Goal: Check status

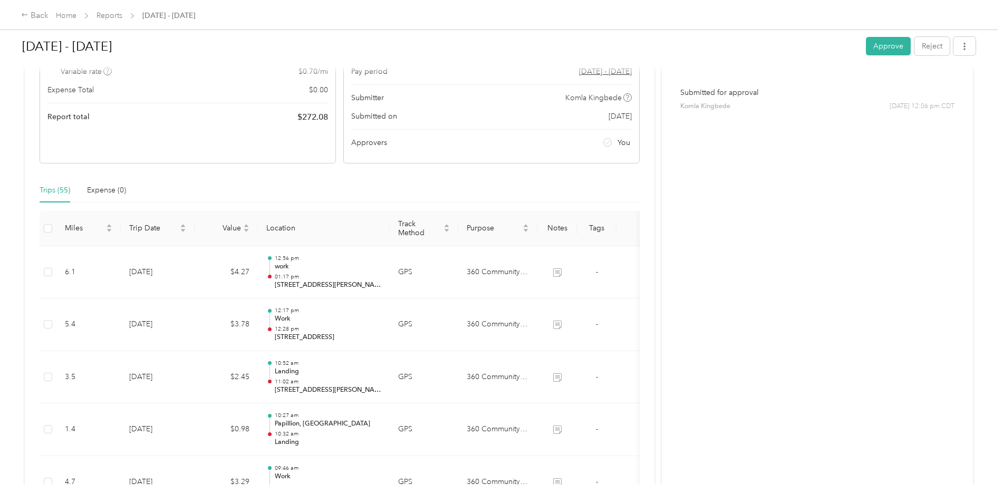
scroll to position [317, 0]
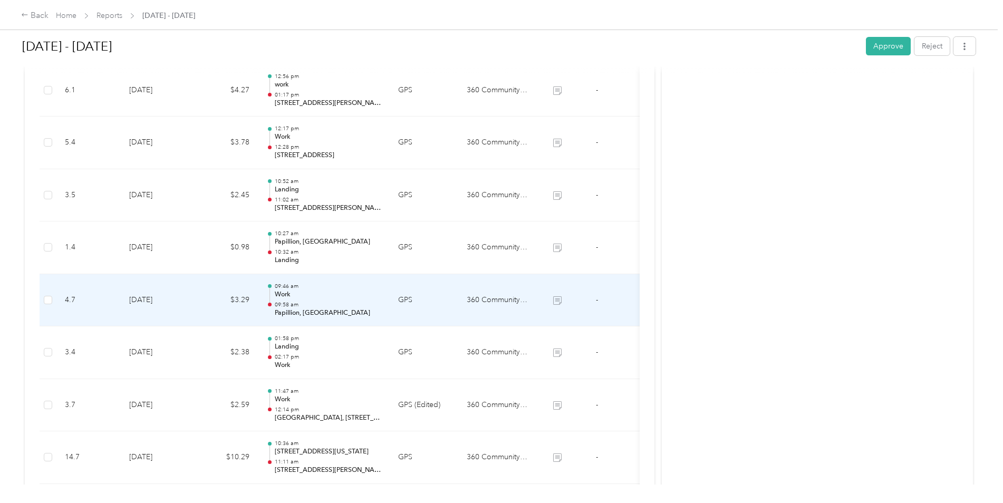
click at [318, 303] on p "09:58 am" at bounding box center [328, 304] width 107 height 7
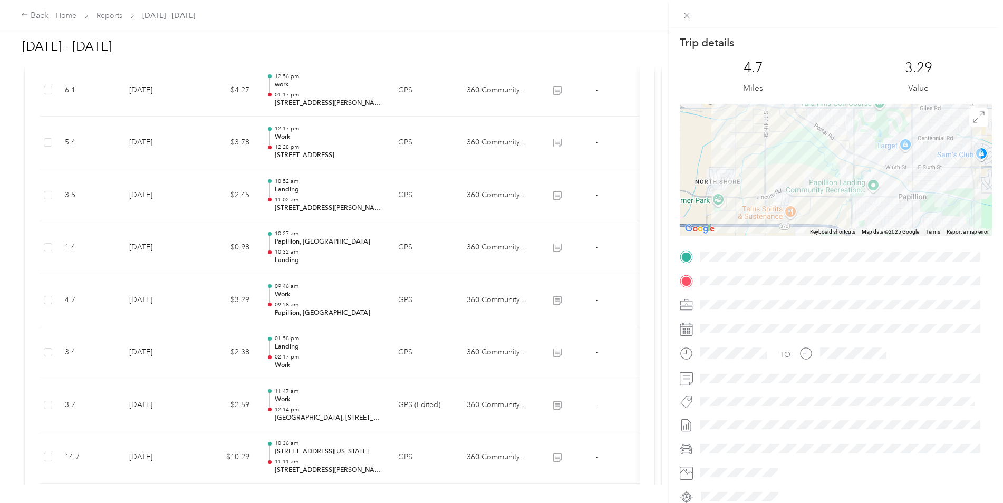
click at [311, 357] on div "Trip details This trip cannot be edited because it is either under review, appr…" at bounding box center [501, 251] width 1003 height 503
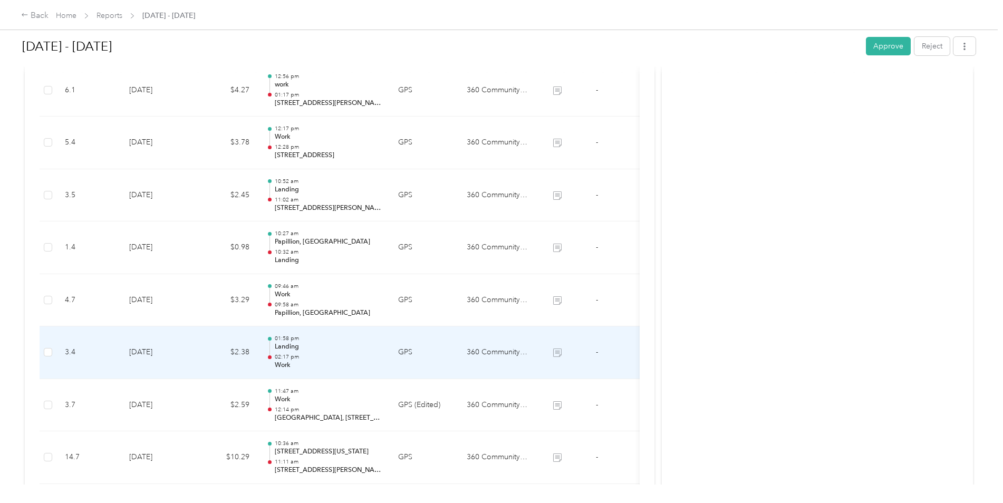
click at [311, 357] on p "02:17 pm" at bounding box center [328, 356] width 107 height 7
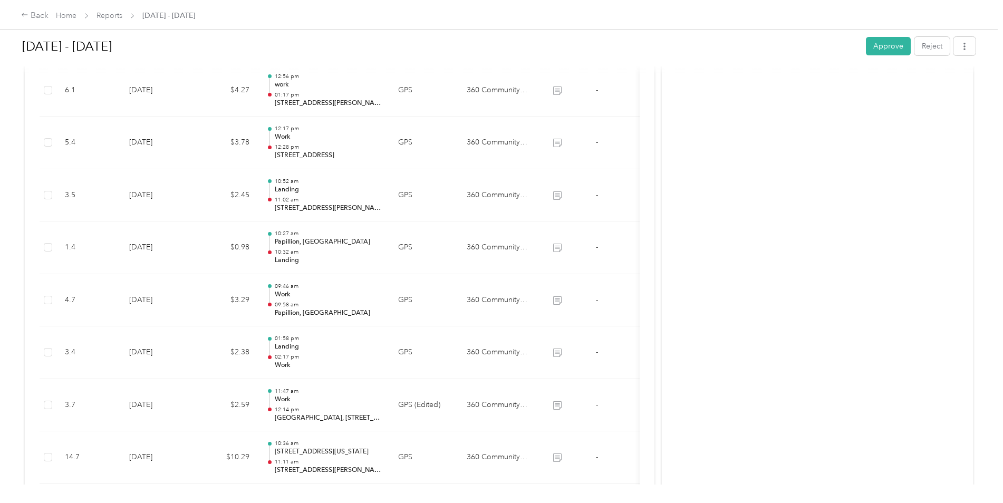
click at [311, 503] on div at bounding box center [499, 503] width 998 height 0
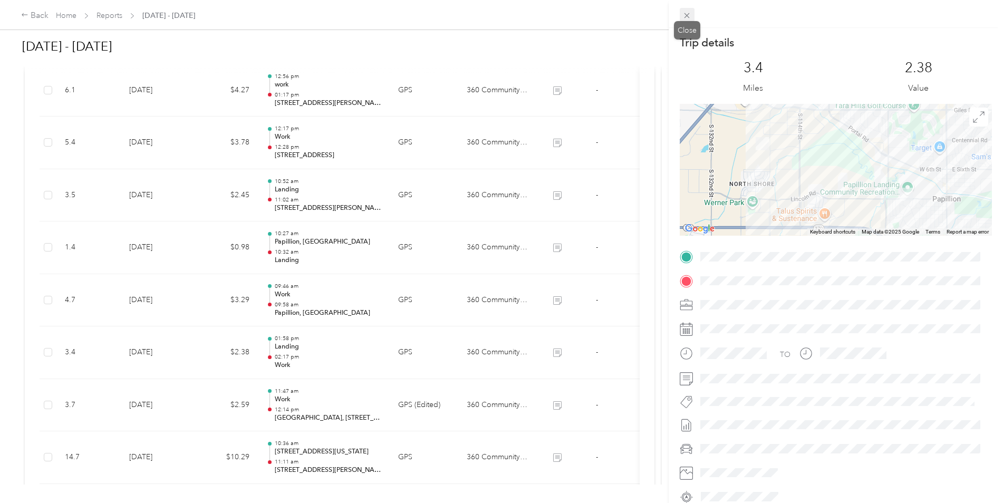
click at [685, 13] on icon at bounding box center [687, 15] width 5 height 5
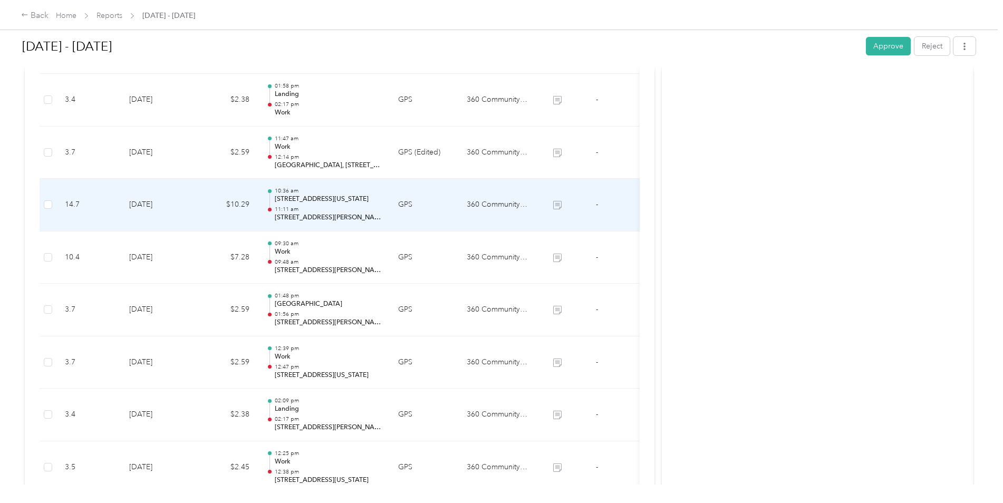
scroll to position [580, 0]
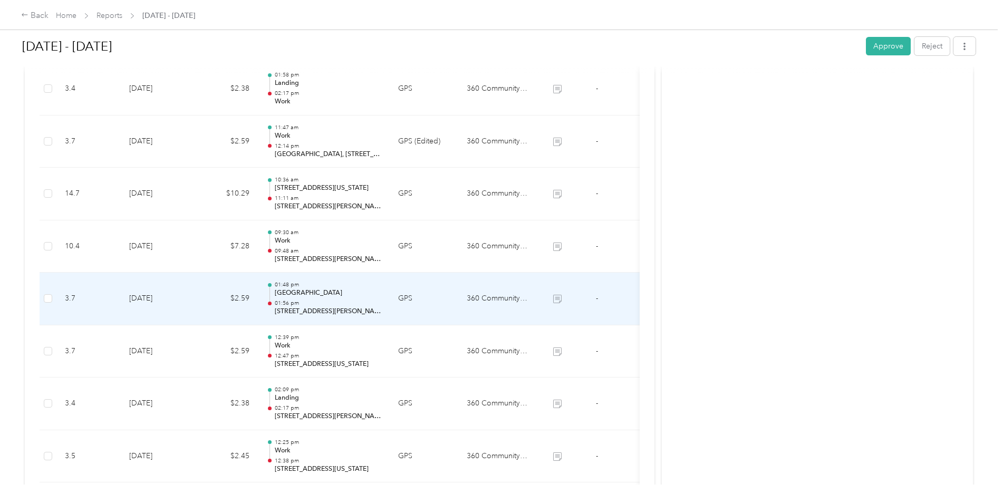
click at [330, 310] on p "[STREET_ADDRESS][PERSON_NAME][US_STATE]" at bounding box center [328, 311] width 107 height 9
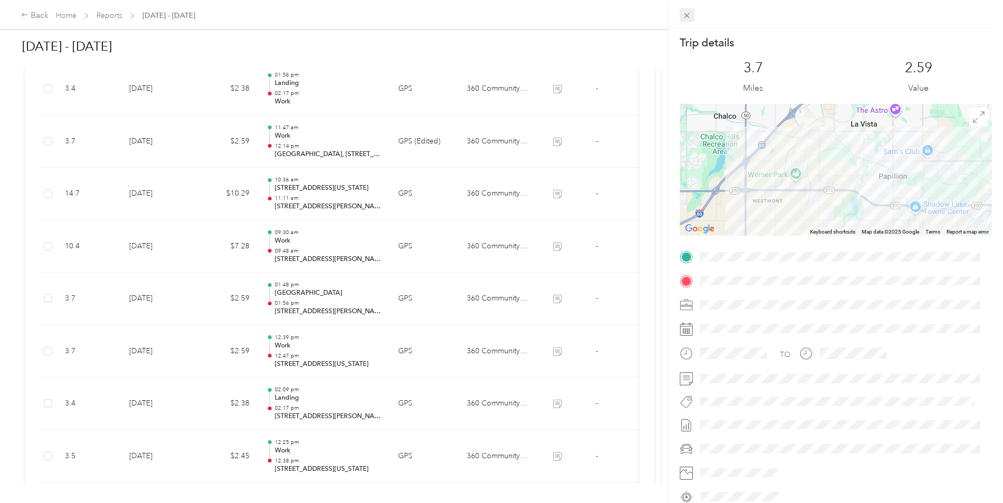
click at [685, 15] on icon at bounding box center [687, 15] width 9 height 9
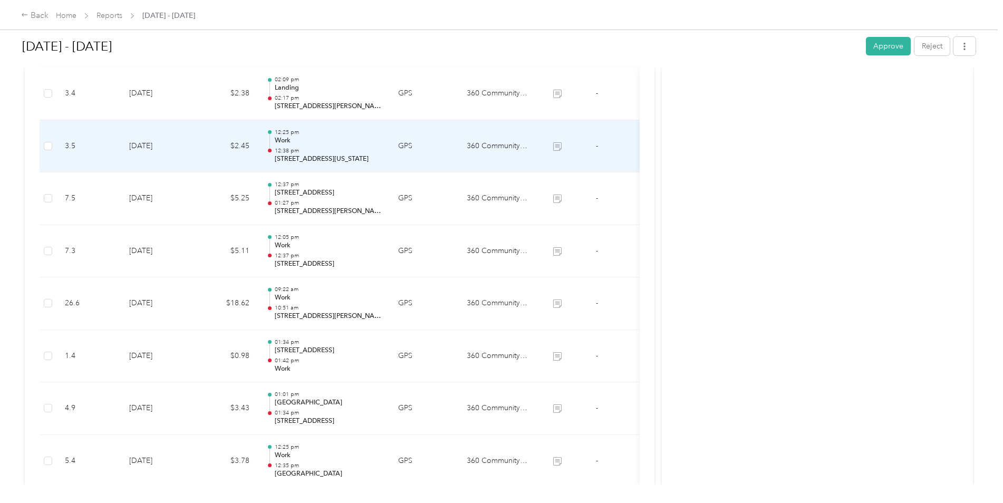
scroll to position [1002, 0]
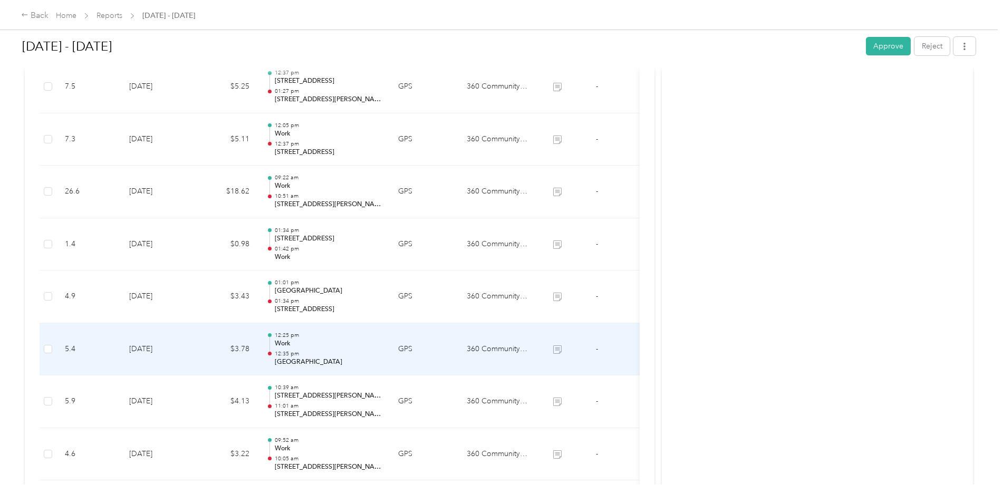
click at [312, 350] on p "12:35 pm" at bounding box center [328, 353] width 107 height 7
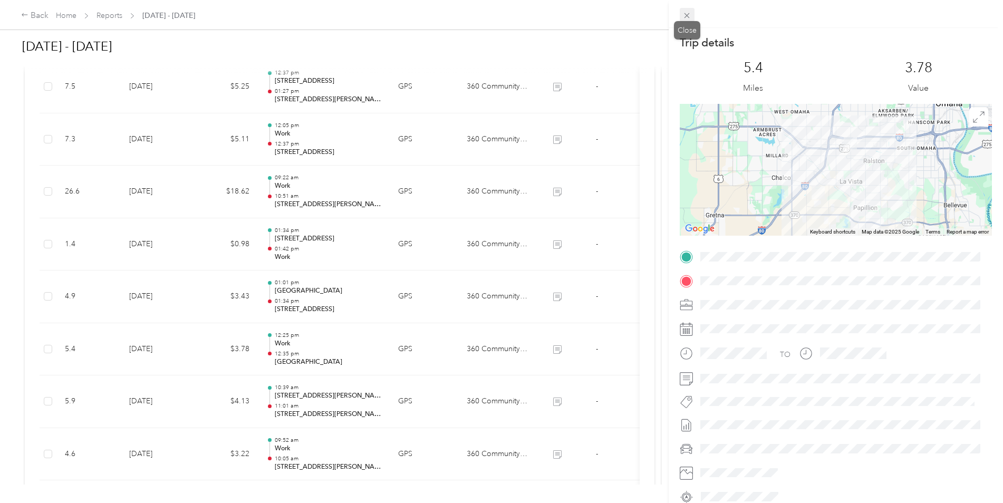
click at [690, 11] on icon at bounding box center [687, 15] width 9 height 9
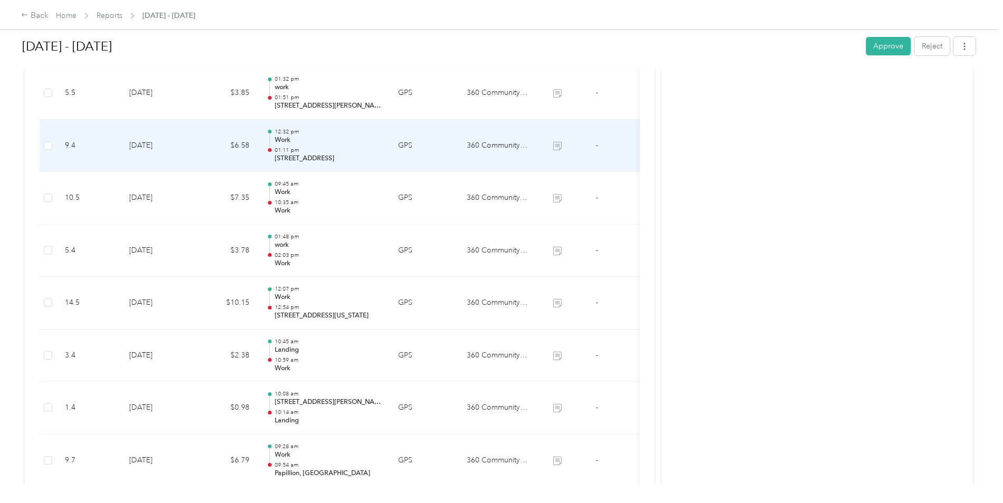
scroll to position [1583, 0]
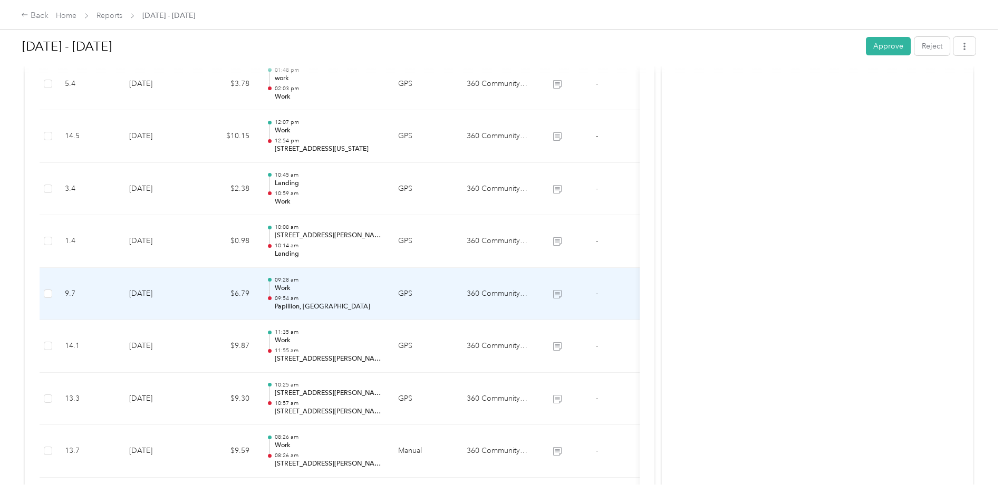
click at [304, 301] on p "09:54 am" at bounding box center [328, 298] width 107 height 7
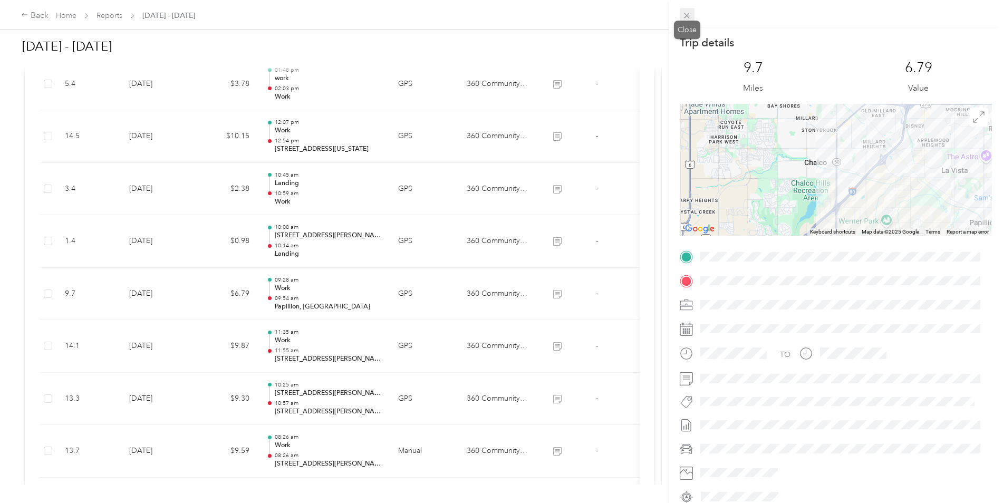
click at [686, 13] on icon at bounding box center [687, 15] width 9 height 9
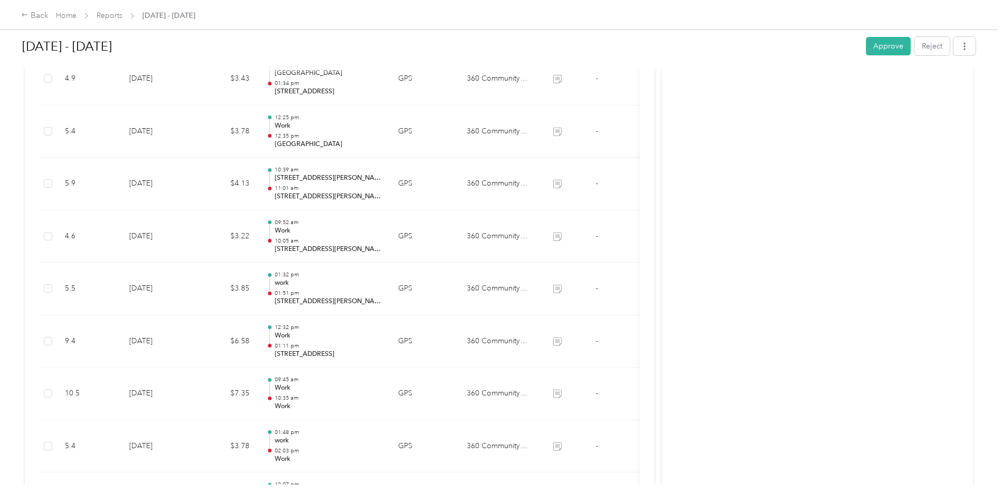
scroll to position [1055, 0]
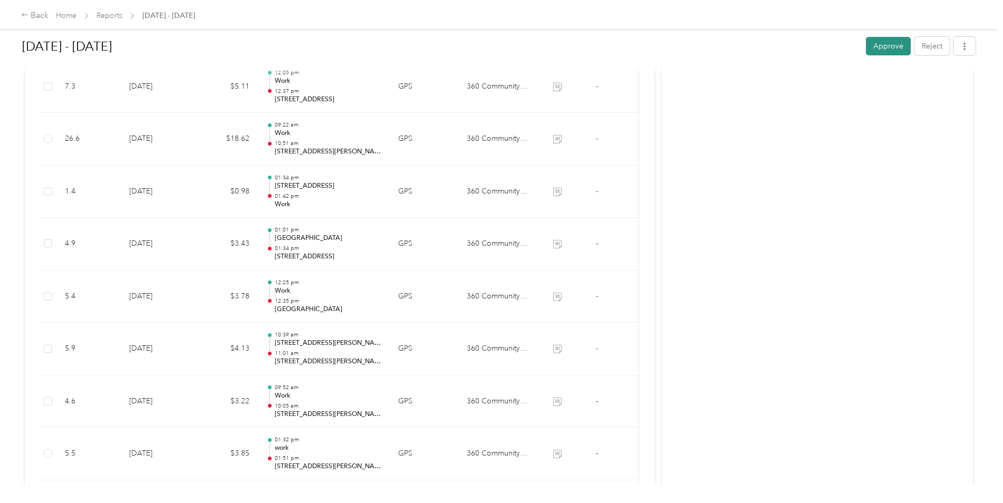
click at [877, 42] on button "Approve" at bounding box center [888, 46] width 45 height 18
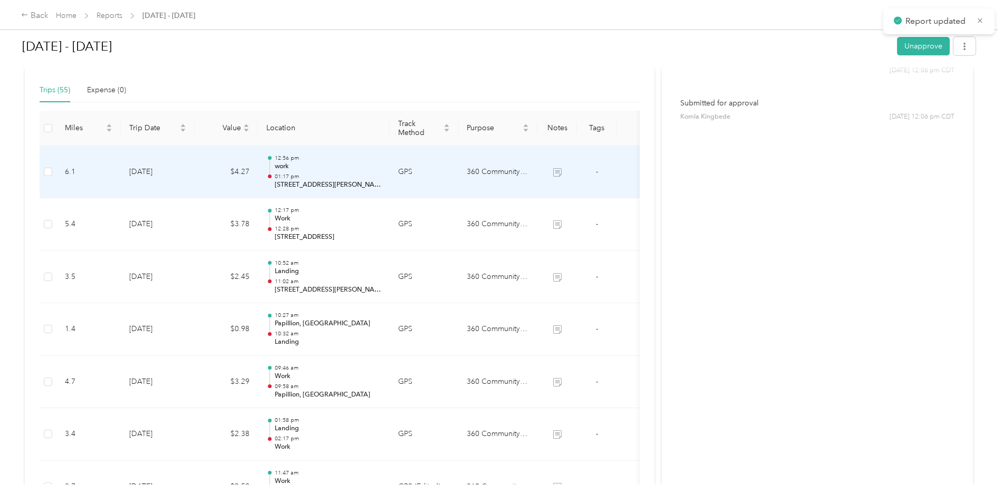
scroll to position [0, 0]
